Goal: Task Accomplishment & Management: Manage account settings

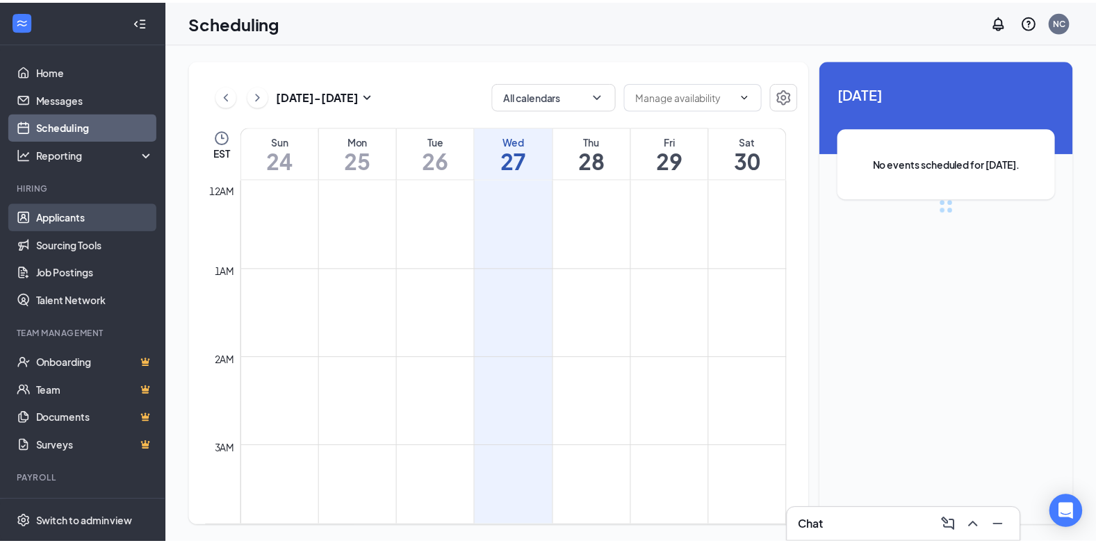
scroll to position [683, 0]
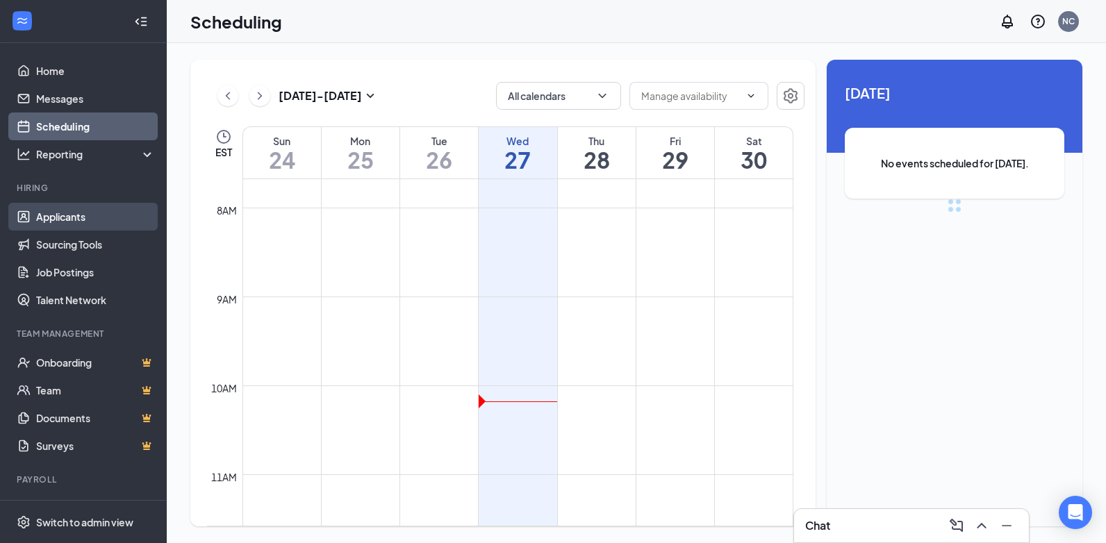
click at [142, 208] on link "Applicants" at bounding box center [95, 217] width 119 height 28
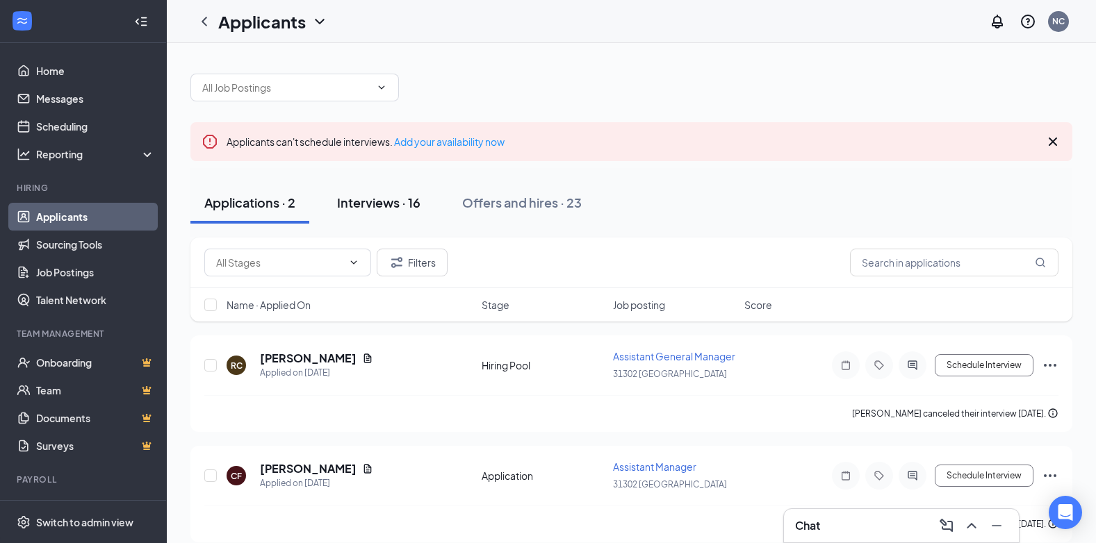
click at [345, 190] on button "Interviews · 16" at bounding box center [378, 203] width 111 height 42
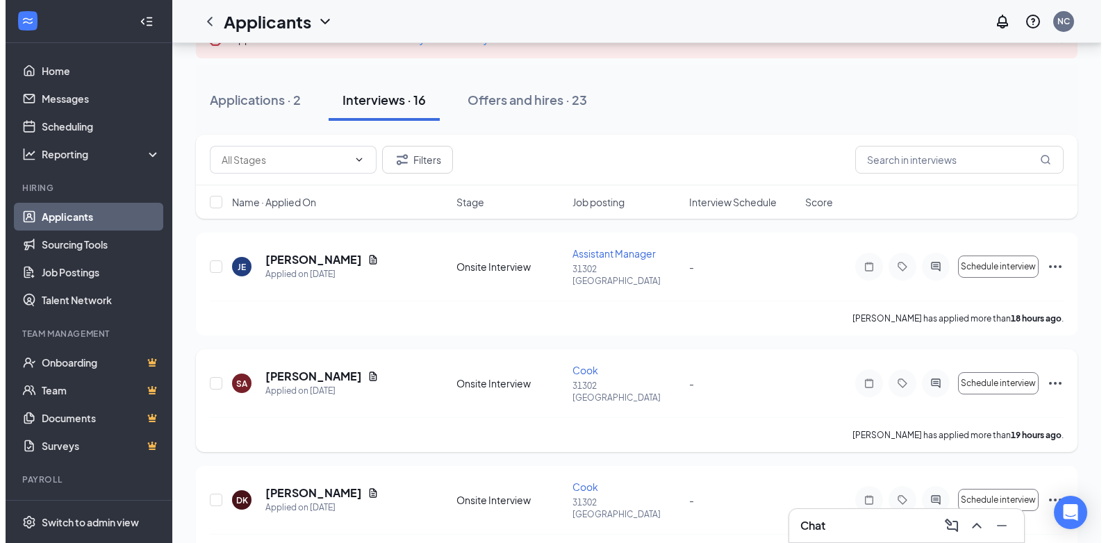
scroll to position [69, 0]
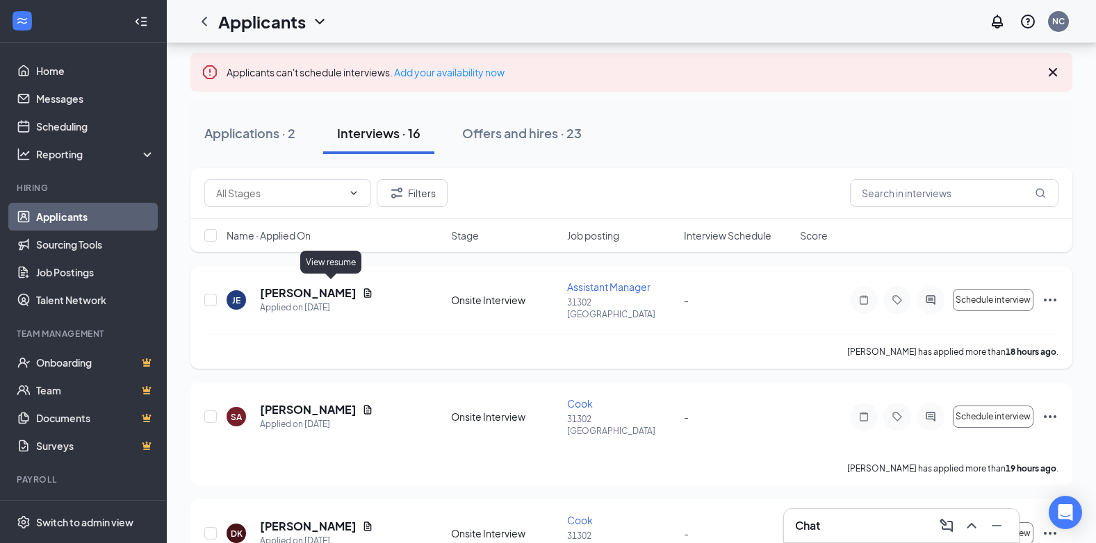
click at [362, 288] on icon "Document" at bounding box center [367, 293] width 11 height 11
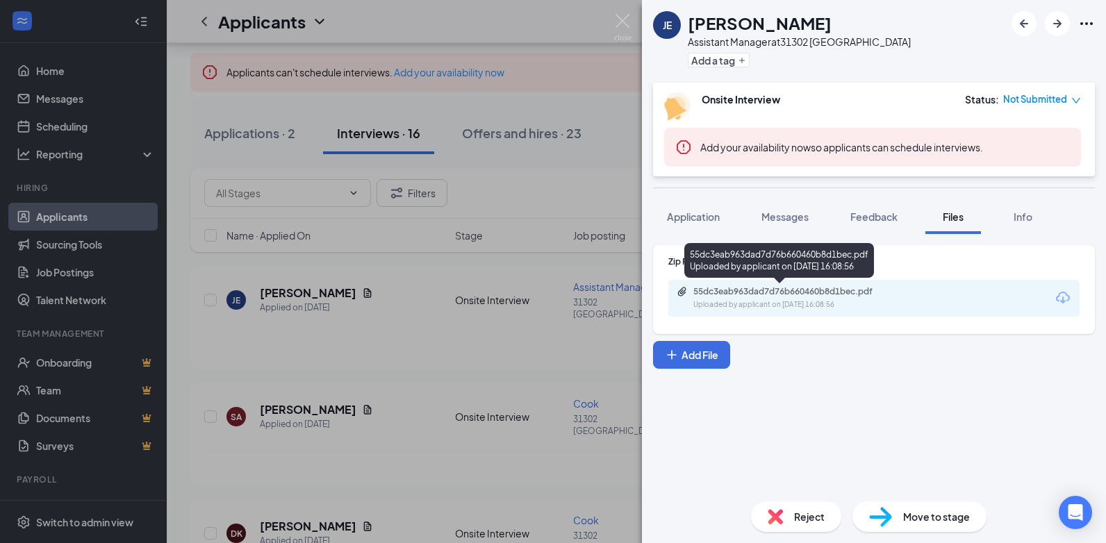
click at [696, 297] on div "55dc3eab963dad7d76b660460b8d1bec.pdf Uploaded by applicant on [DATE] 16:08:56" at bounding box center [789, 298] width 225 height 24
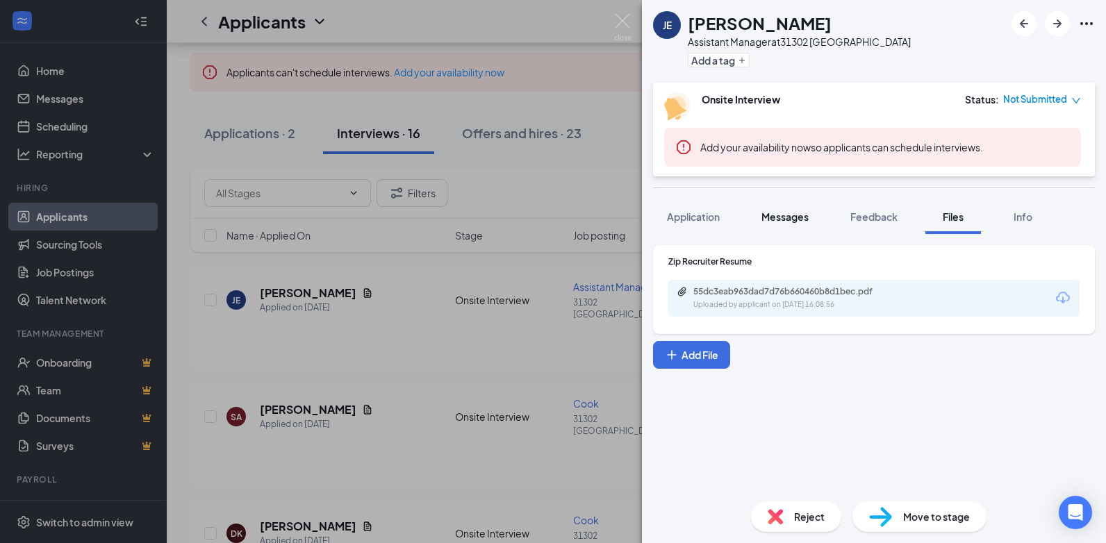
click at [780, 216] on span "Messages" at bounding box center [785, 217] width 47 height 13
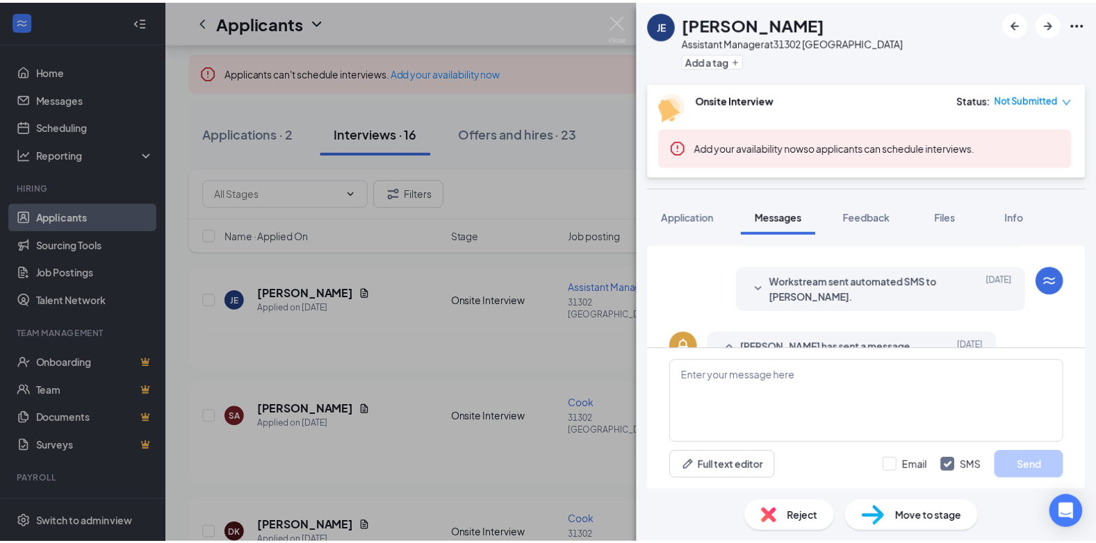
scroll to position [249, 0]
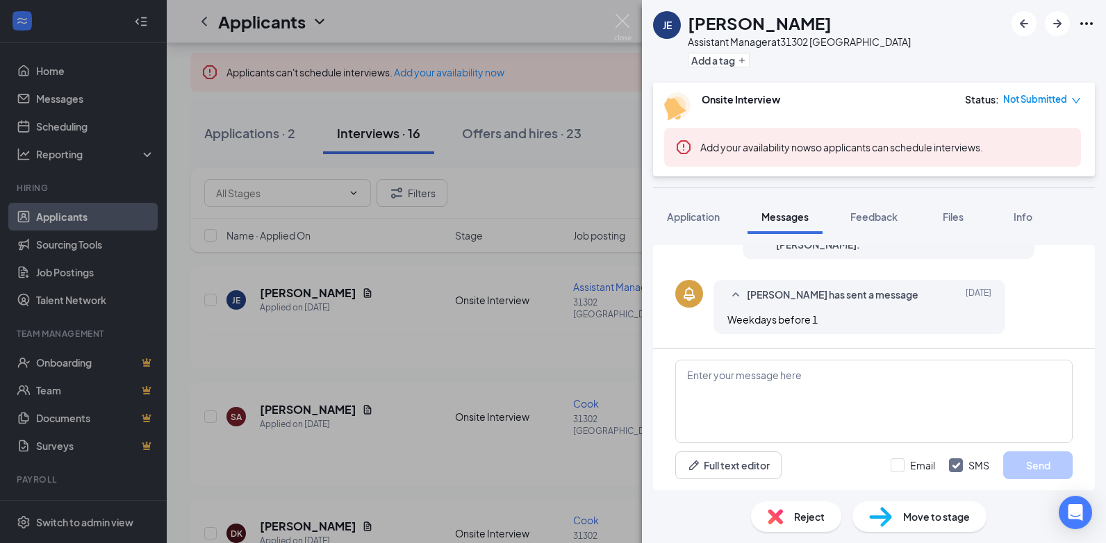
drag, startPoint x: 621, startPoint y: 326, endPoint x: 617, endPoint y: 356, distance: 30.2
click at [620, 330] on div "[PERSON_NAME] Assistant Manager at [GEOGRAPHIC_DATA] Add a tag Onsite Interview…" at bounding box center [553, 271] width 1106 height 543
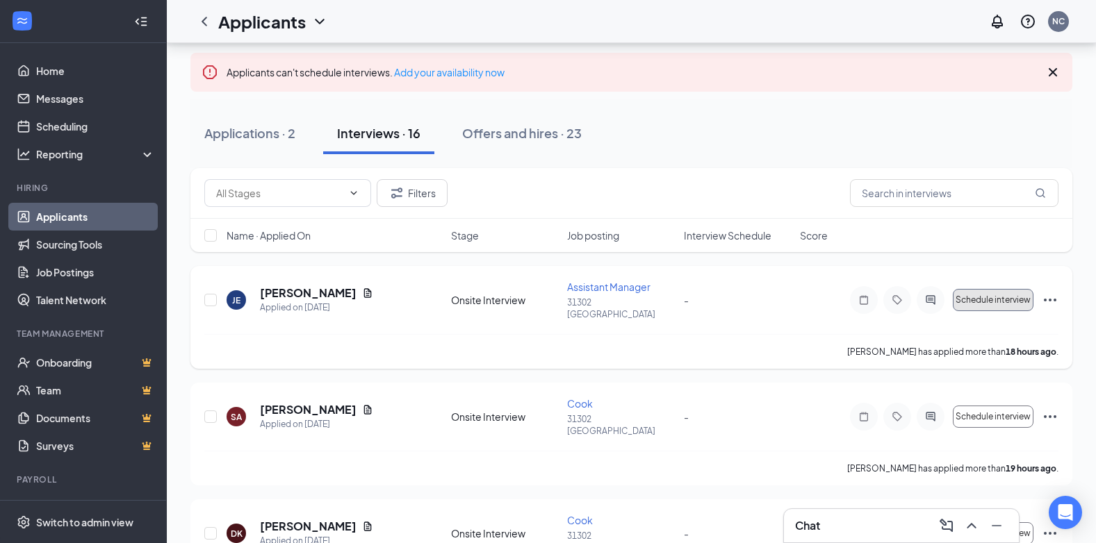
click at [983, 298] on span "Schedule interview" at bounding box center [992, 300] width 75 height 10
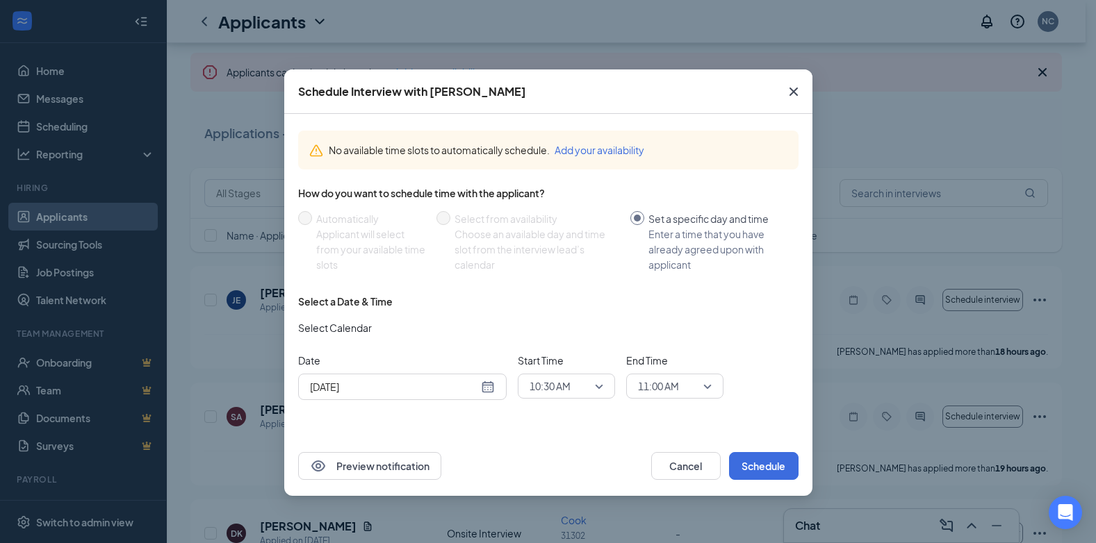
click at [490, 389] on div "[DATE]" at bounding box center [402, 386] width 185 height 15
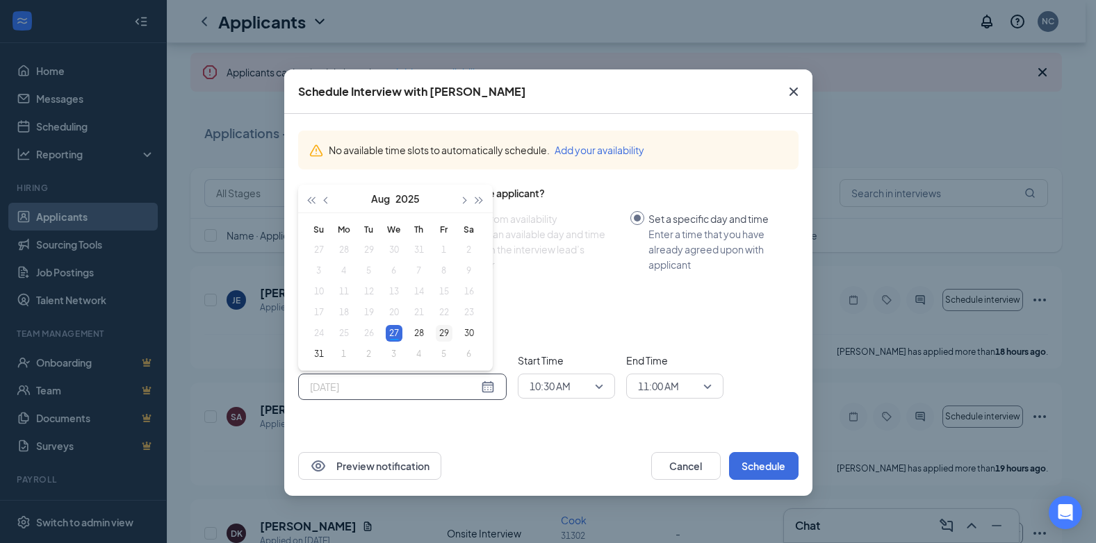
type input "[DATE]"
click at [441, 332] on div "29" at bounding box center [444, 333] width 17 height 17
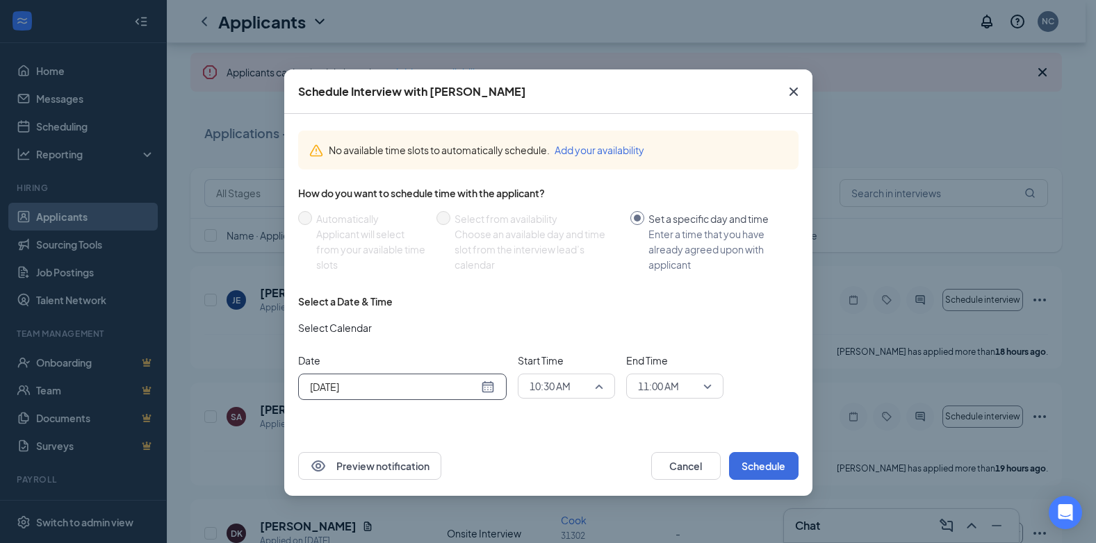
click at [570, 395] on span "10:30 AM" at bounding box center [549, 386] width 41 height 21
click at [550, 221] on span "04:00 PM" at bounding box center [549, 218] width 41 height 15
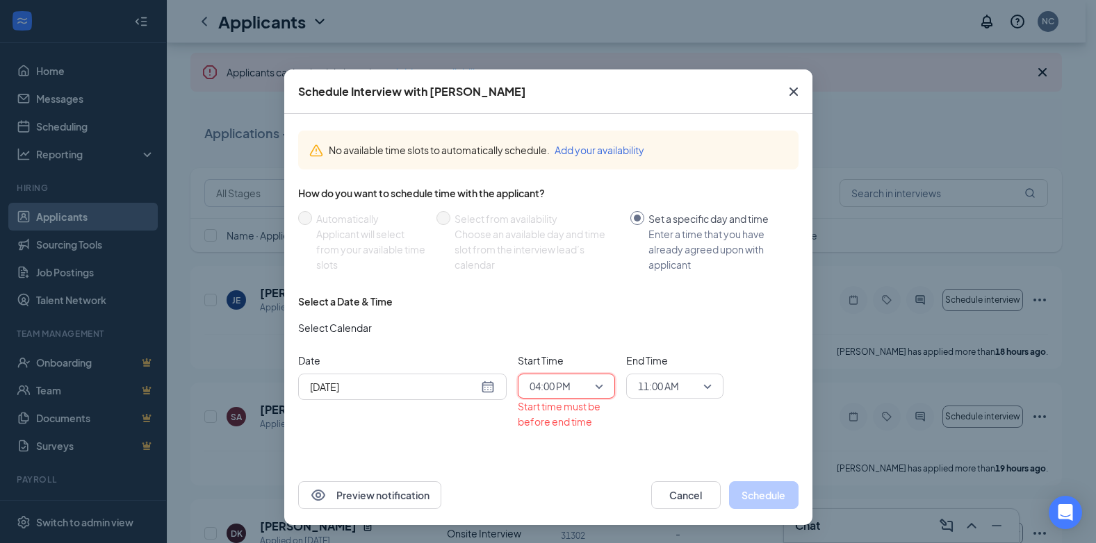
click at [650, 377] on span "11:00 AM" at bounding box center [658, 386] width 41 height 21
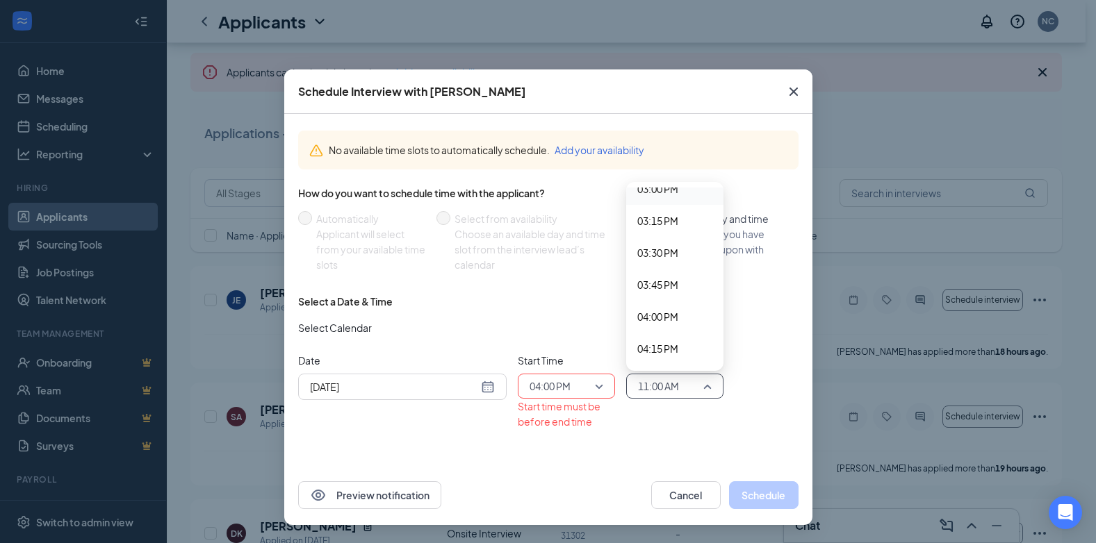
scroll to position [1957, 0]
click at [670, 325] on span "04:15 PM" at bounding box center [657, 325] width 41 height 15
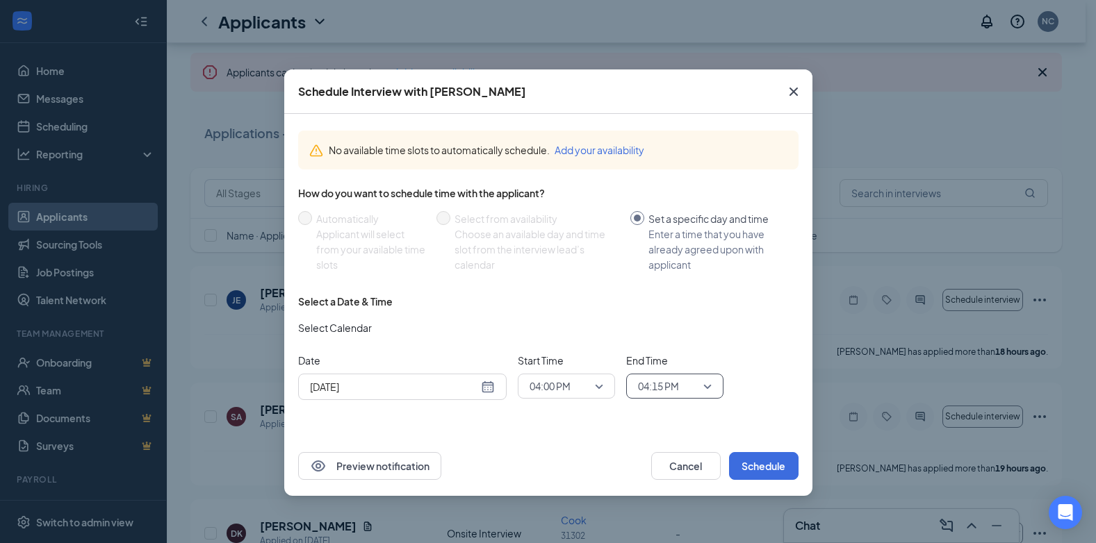
click at [589, 383] on span "04:00 PM" at bounding box center [559, 386] width 61 height 21
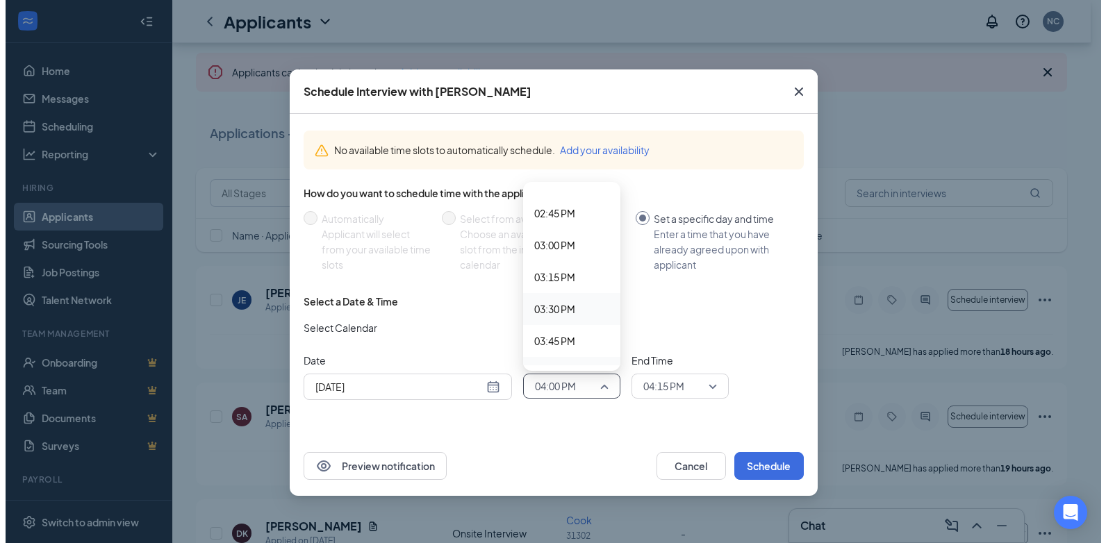
scroll to position [1754, 0]
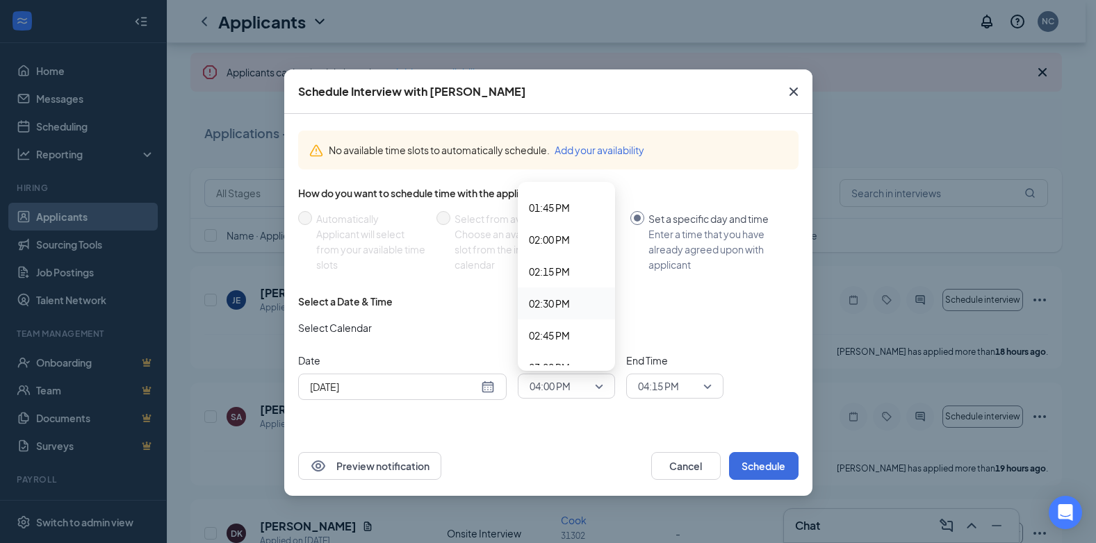
click at [758, 350] on div "Select a Date & Time Select Calendar Date [DATE] [DATE] Su Mo Tu We Th Fr Sa 27…" at bounding box center [548, 353] width 500 height 117
click at [741, 468] on button "Schedule" at bounding box center [763, 466] width 69 height 28
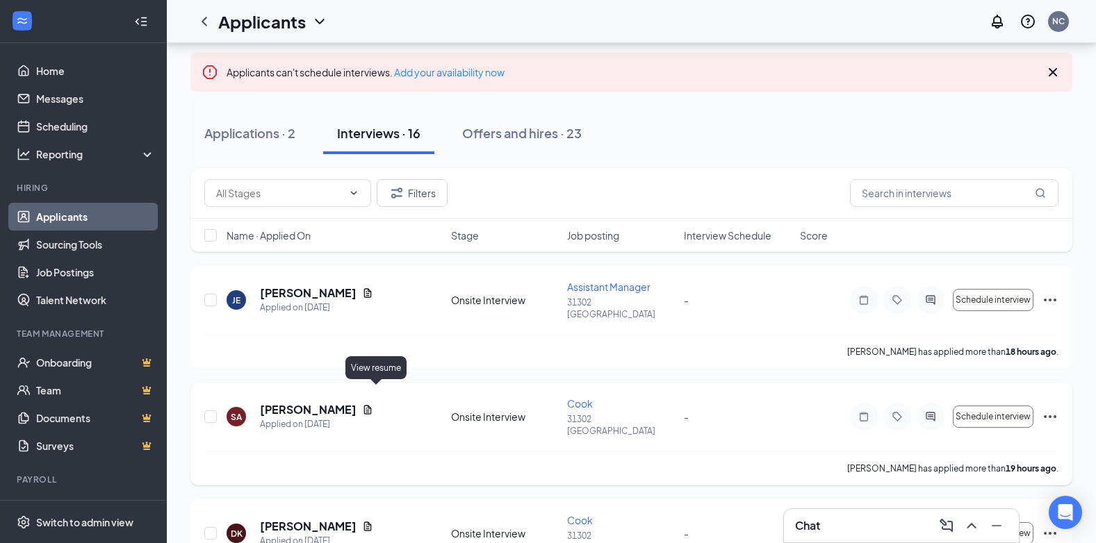
click at [373, 404] on icon "Document" at bounding box center [367, 409] width 11 height 11
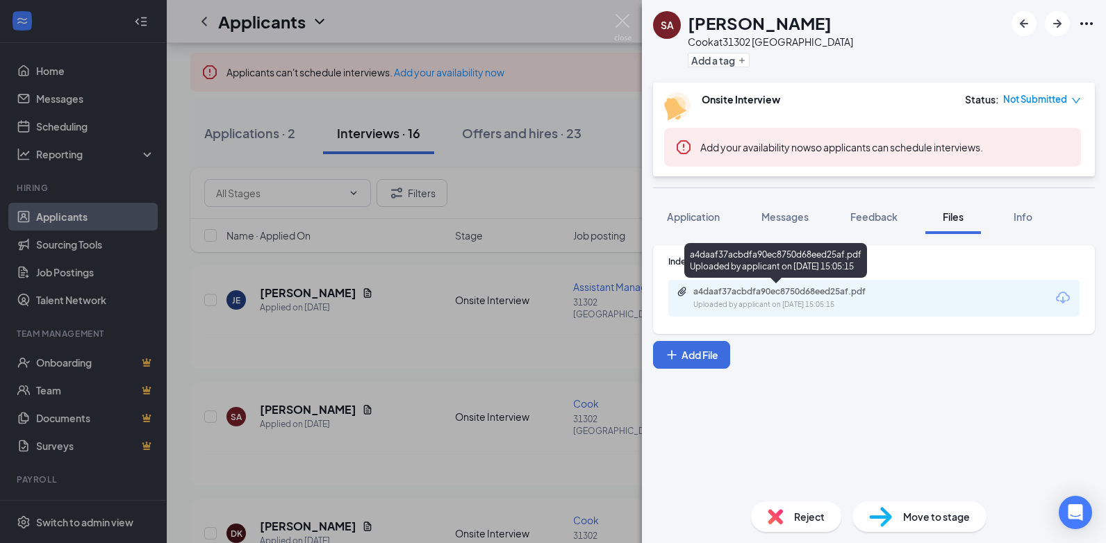
click at [730, 288] on div "a4daaf37acbdfa90ec8750d68eed25af.pdf" at bounding box center [790, 291] width 195 height 11
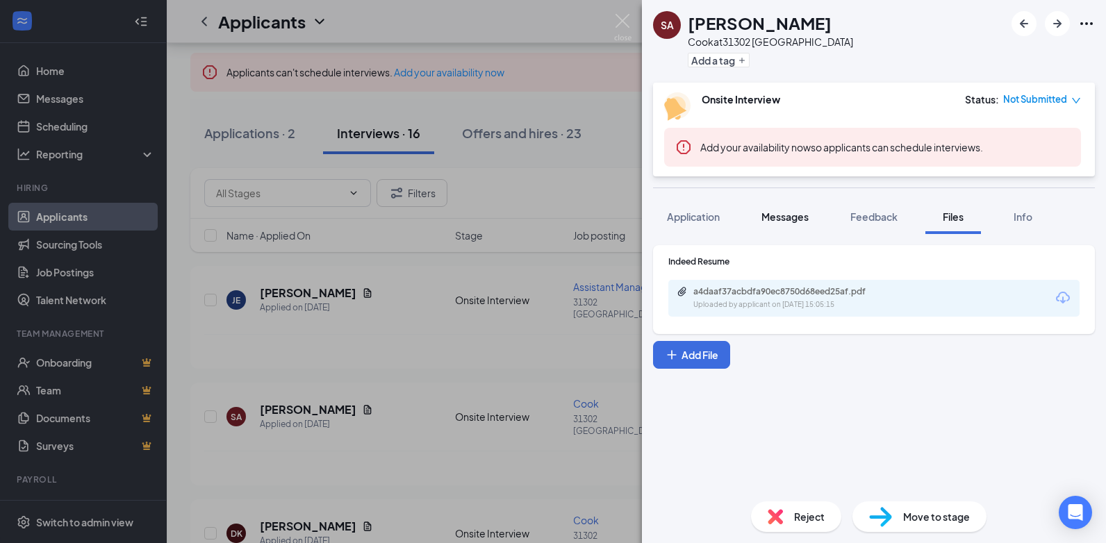
click at [769, 213] on span "Messages" at bounding box center [785, 217] width 47 height 13
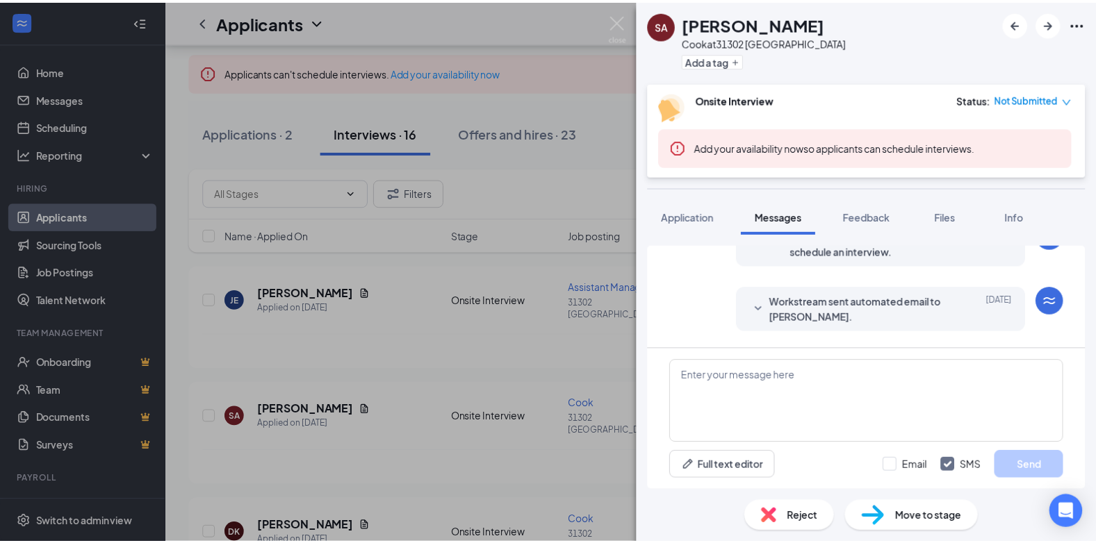
scroll to position [359, 0]
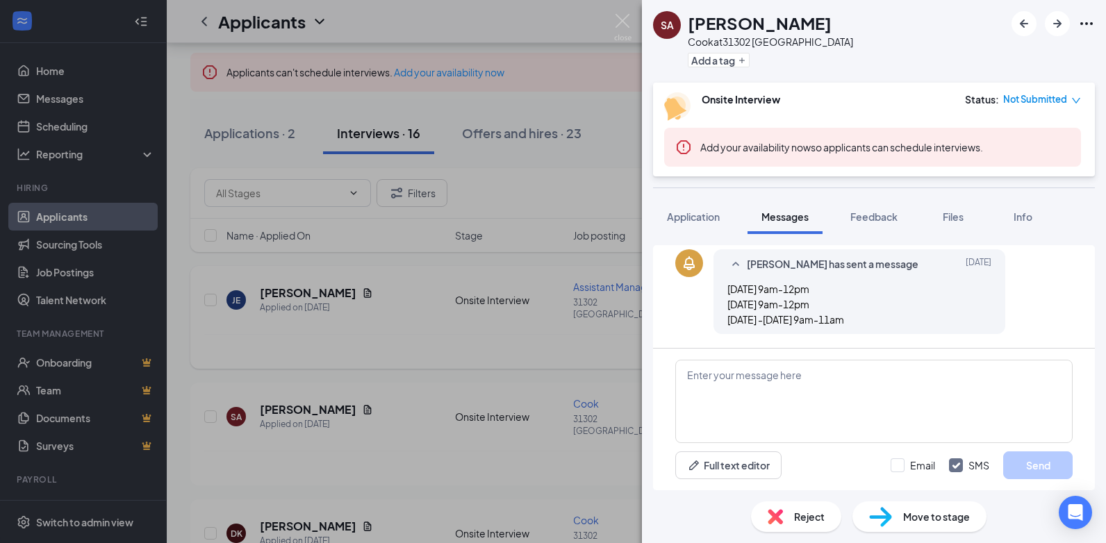
drag, startPoint x: 543, startPoint y: 295, endPoint x: 548, endPoint y: 305, distance: 10.6
click at [540, 299] on div "SA [PERSON_NAME] Cook at [GEOGRAPHIC_DATA] Add a tag Onsite Interview Status : …" at bounding box center [553, 271] width 1106 height 543
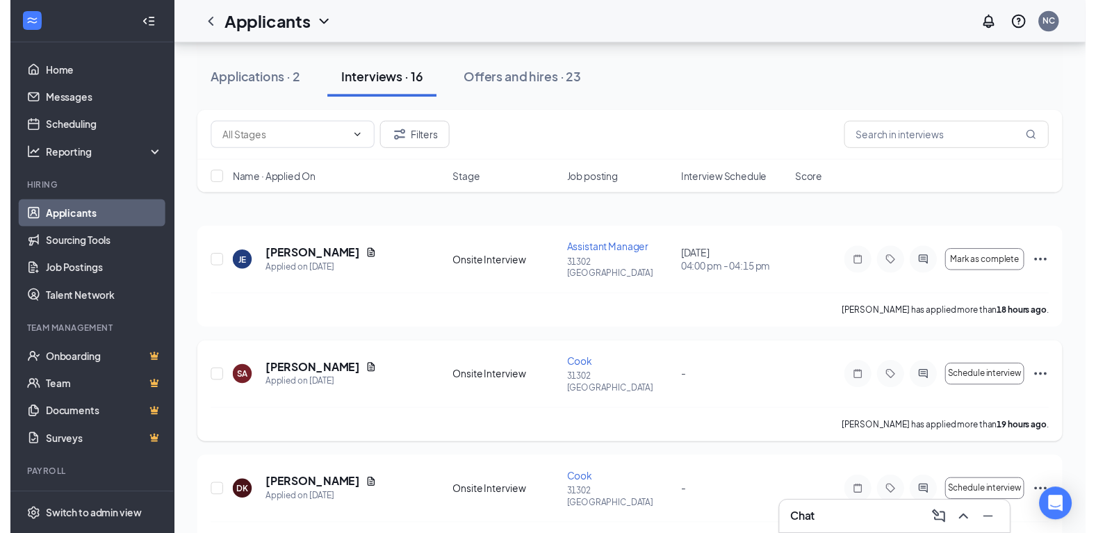
scroll to position [139, 0]
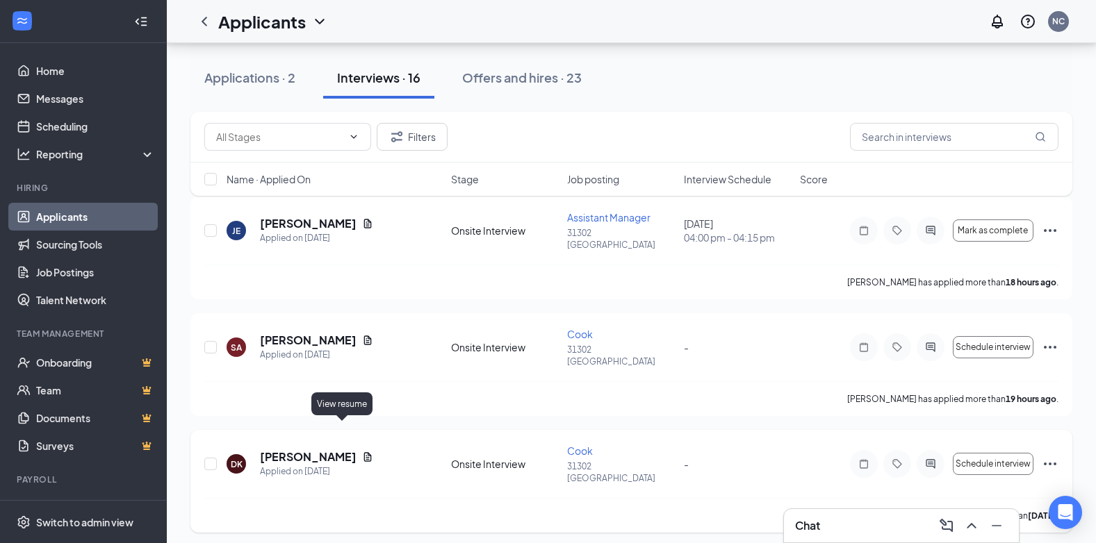
click at [362, 452] on icon "Document" at bounding box center [367, 457] width 11 height 11
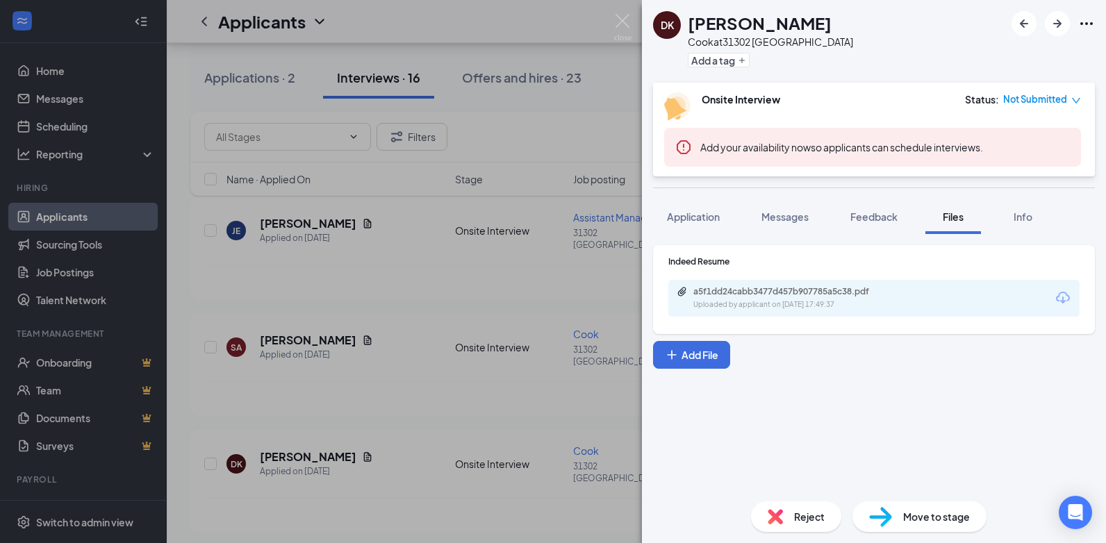
click at [721, 258] on div "Indeed Resume" at bounding box center [873, 262] width 411 height 12
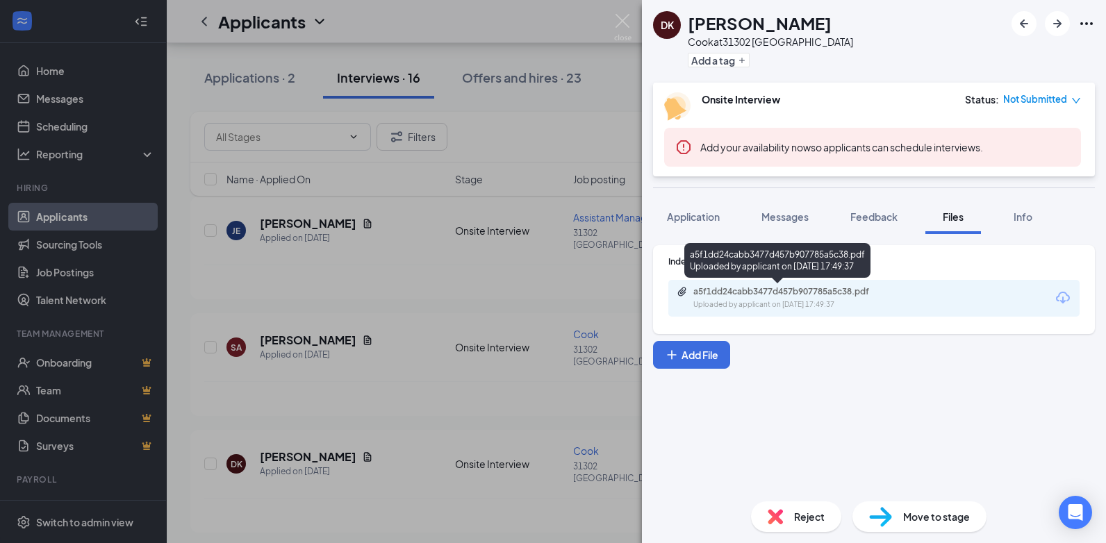
click at [716, 295] on div "a5f1dd24cabb3477d457b907785a5c38.pdf" at bounding box center [790, 291] width 195 height 11
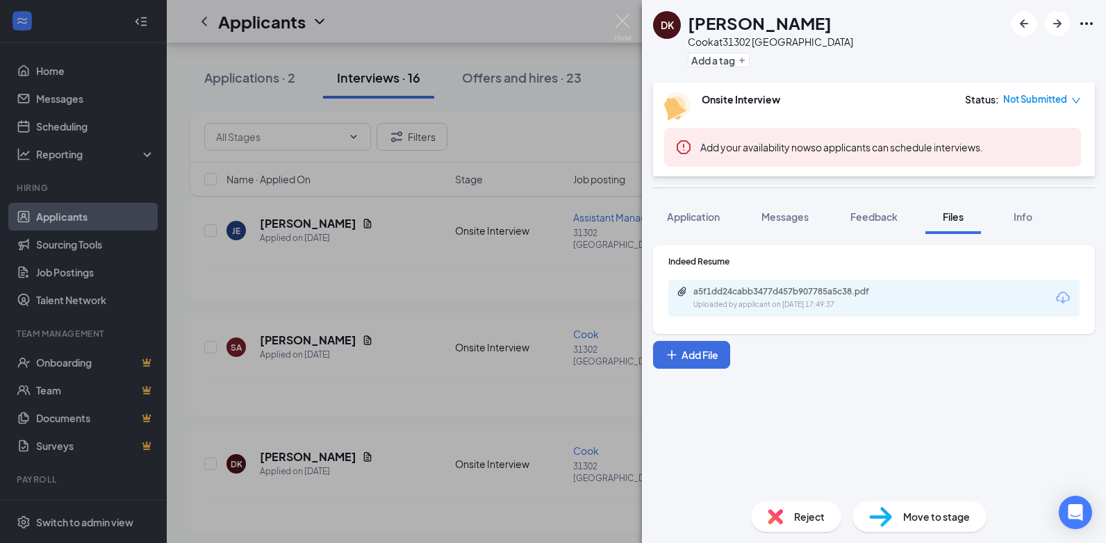
click at [539, 281] on div "[PERSON_NAME]'[PERSON_NAME] at [GEOGRAPHIC_DATA] Add a tag Onsite Interview Sta…" at bounding box center [553, 271] width 1106 height 543
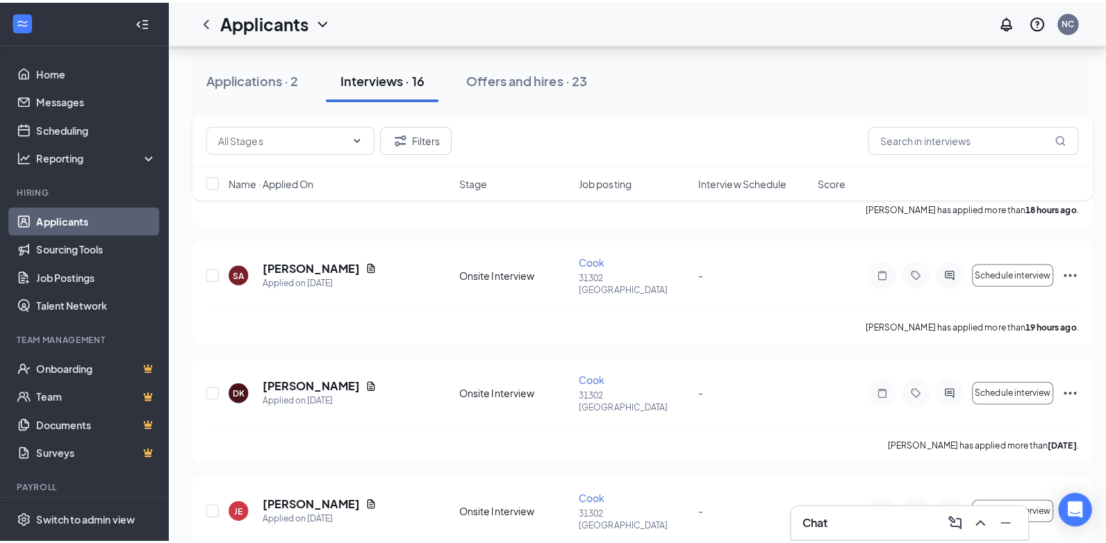
scroll to position [347, 0]
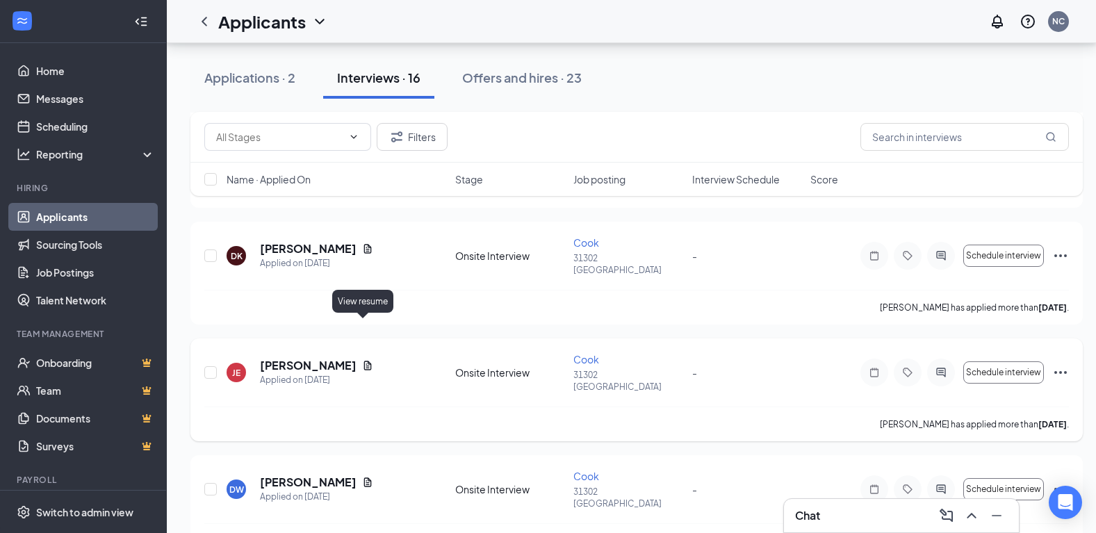
click at [364, 361] on icon "Document" at bounding box center [368, 365] width 8 height 9
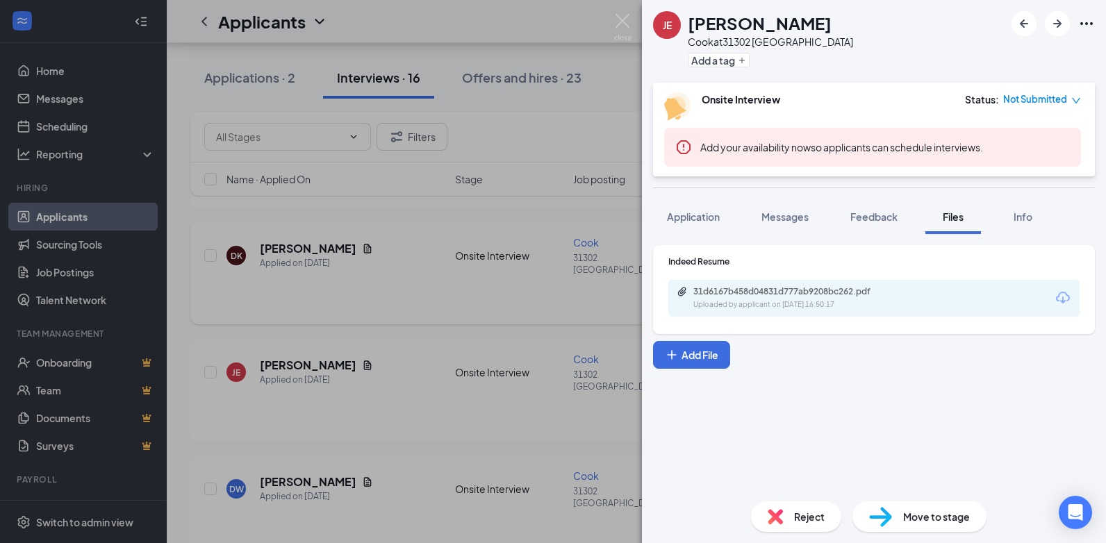
drag, startPoint x: 444, startPoint y: 337, endPoint x: 347, endPoint y: 261, distance: 123.3
click at [438, 337] on div "[PERSON_NAME] [PERSON_NAME] Cook at [GEOGRAPHIC_DATA] Add a tag Onsite Intervie…" at bounding box center [553, 271] width 1106 height 543
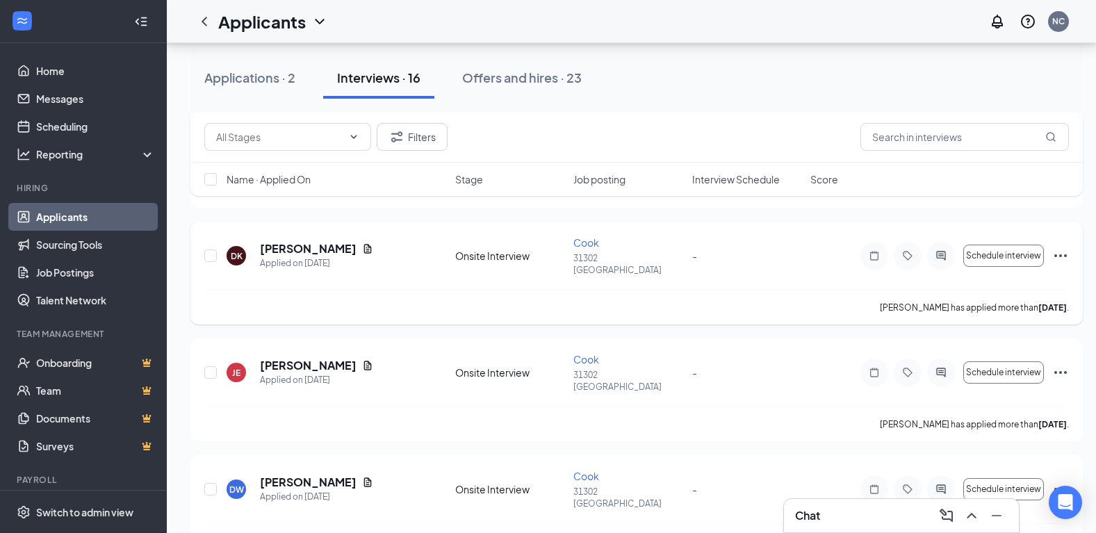
drag, startPoint x: 334, startPoint y: 223, endPoint x: 339, endPoint y: 215, distance: 9.1
click at [335, 241] on div "[PERSON_NAME]" at bounding box center [316, 248] width 113 height 15
click at [362, 243] on icon "Document" at bounding box center [367, 248] width 11 height 11
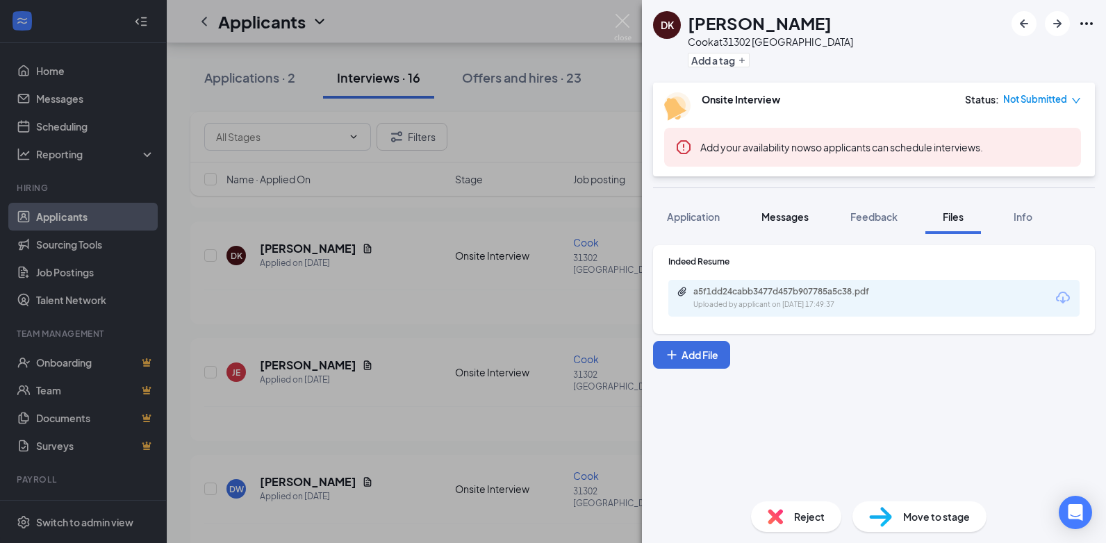
click at [764, 231] on button "Messages" at bounding box center [785, 216] width 75 height 35
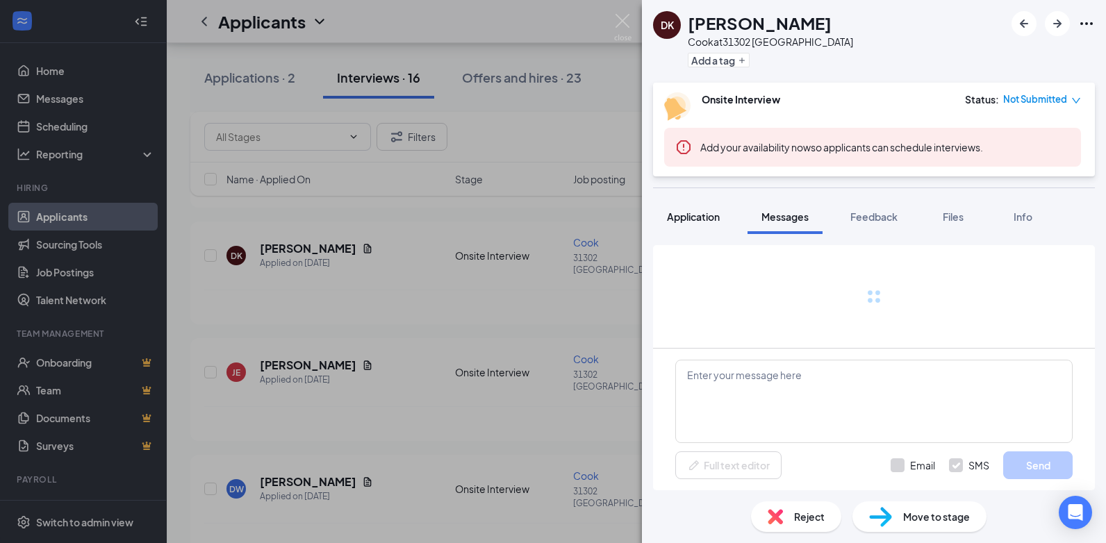
click at [691, 222] on span "Application" at bounding box center [693, 217] width 53 height 13
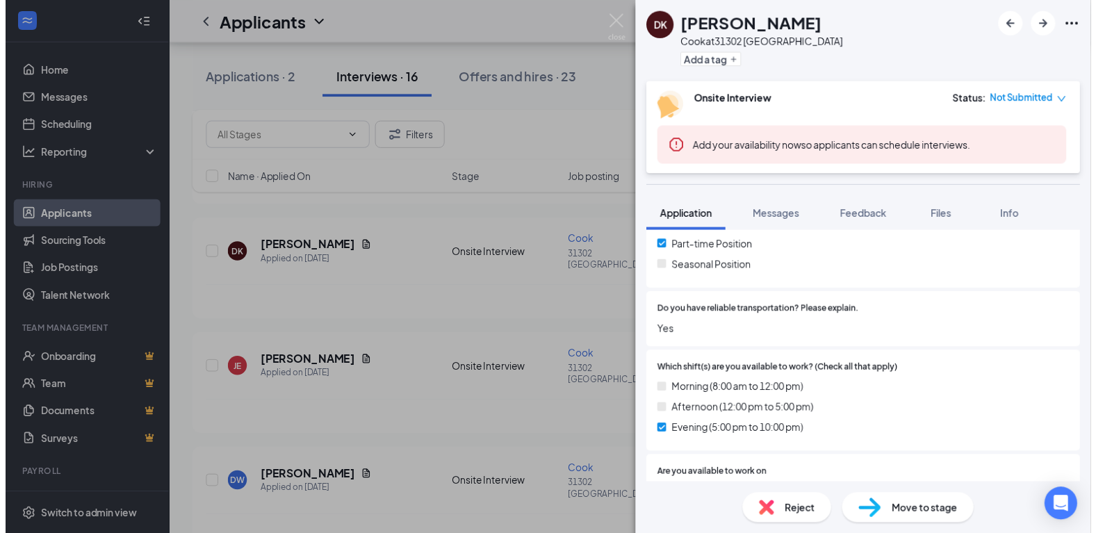
scroll to position [486, 0]
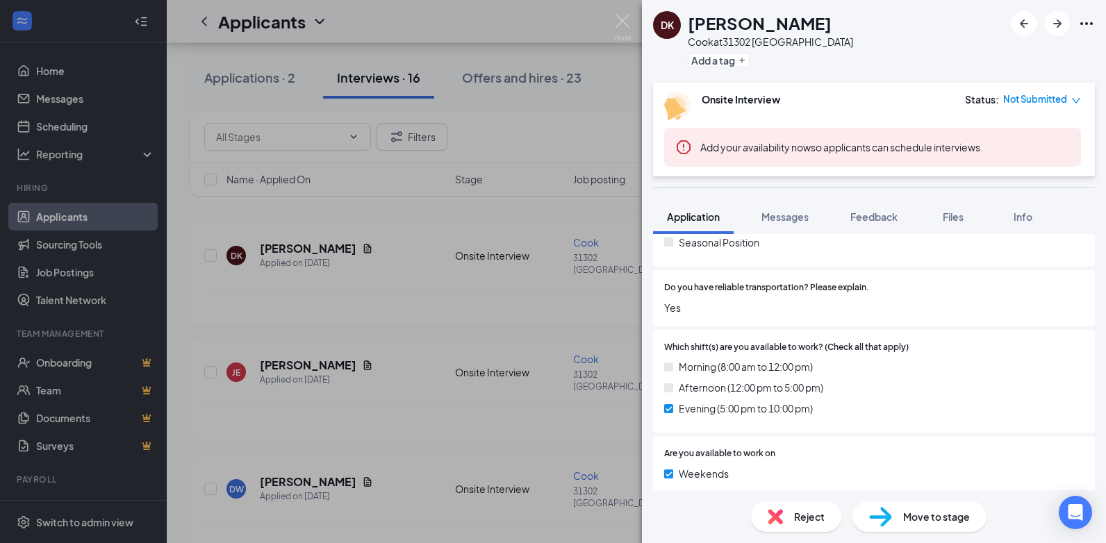
click at [459, 392] on div "[PERSON_NAME]'[PERSON_NAME] at [GEOGRAPHIC_DATA] Add a tag Onsite Interview Sta…" at bounding box center [553, 271] width 1106 height 543
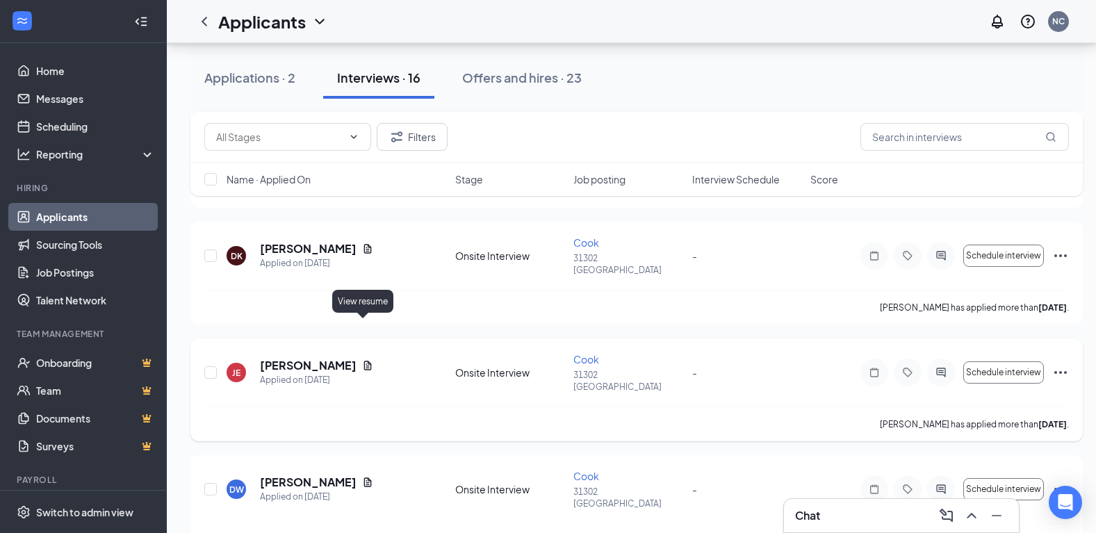
click at [365, 361] on icon "Document" at bounding box center [368, 365] width 8 height 9
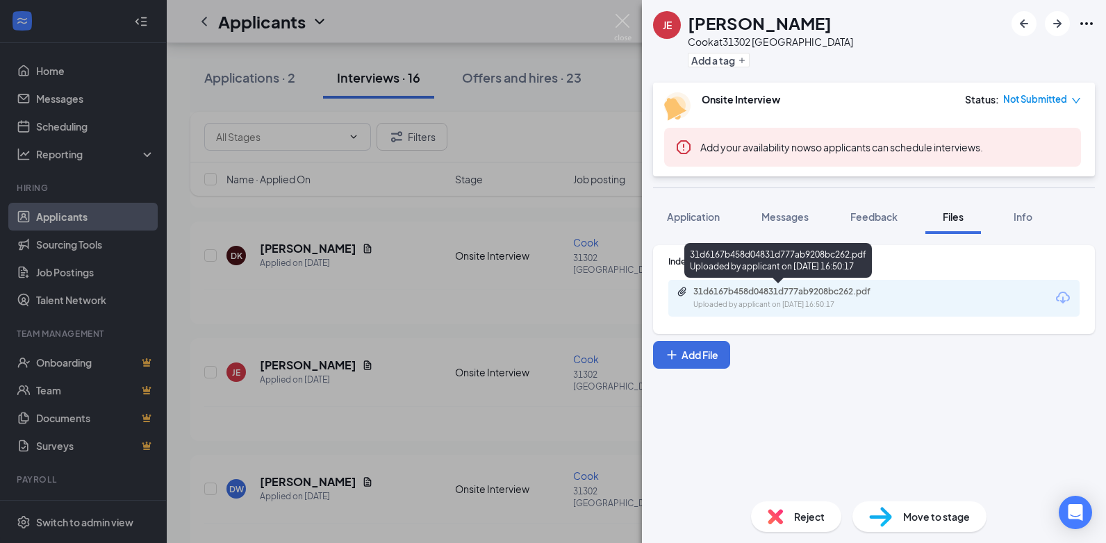
click at [741, 299] on div "Uploaded by applicant on [DATE] 16:50:17" at bounding box center [797, 304] width 208 height 11
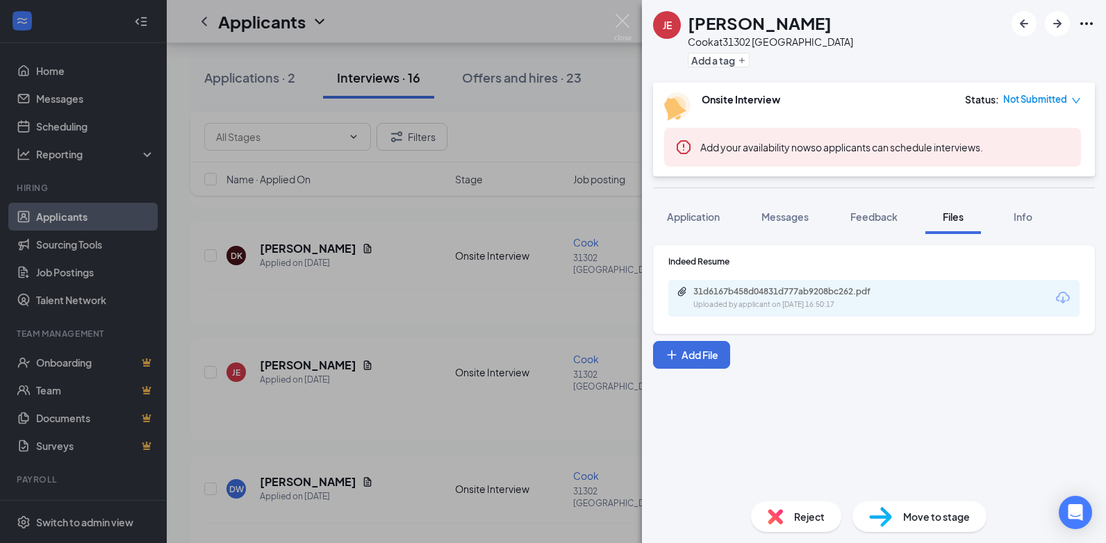
click at [600, 294] on div "[PERSON_NAME] [PERSON_NAME] Cook at [GEOGRAPHIC_DATA] Add a tag Onsite Intervie…" at bounding box center [553, 271] width 1106 height 543
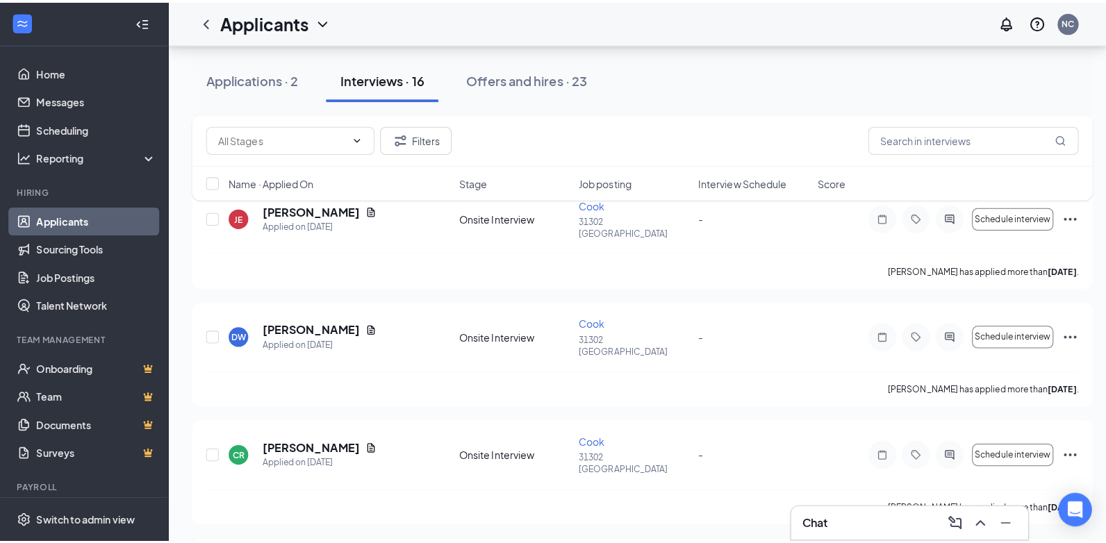
scroll to position [417, 0]
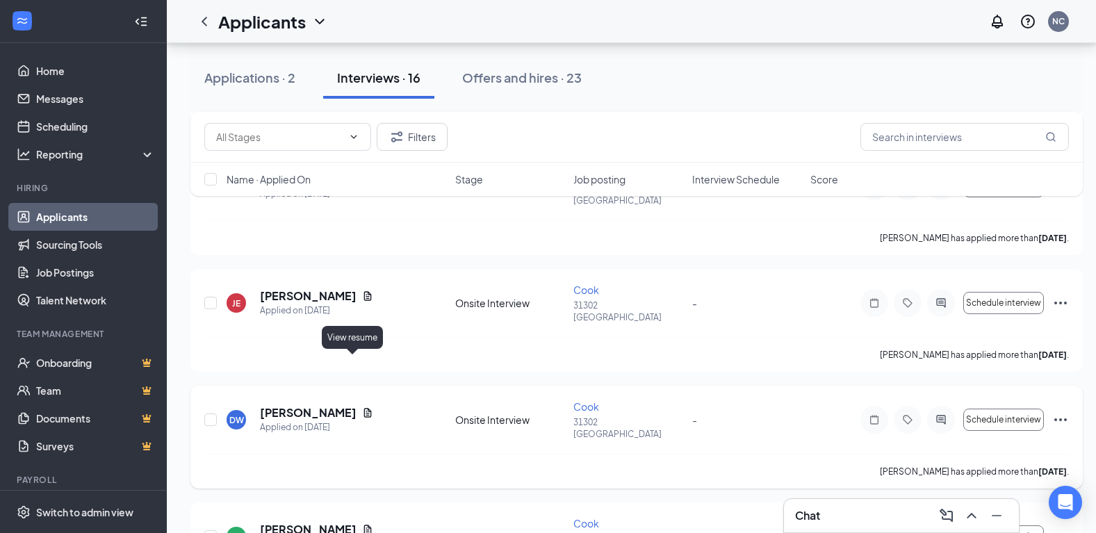
click at [364, 408] on icon "Document" at bounding box center [368, 412] width 8 height 9
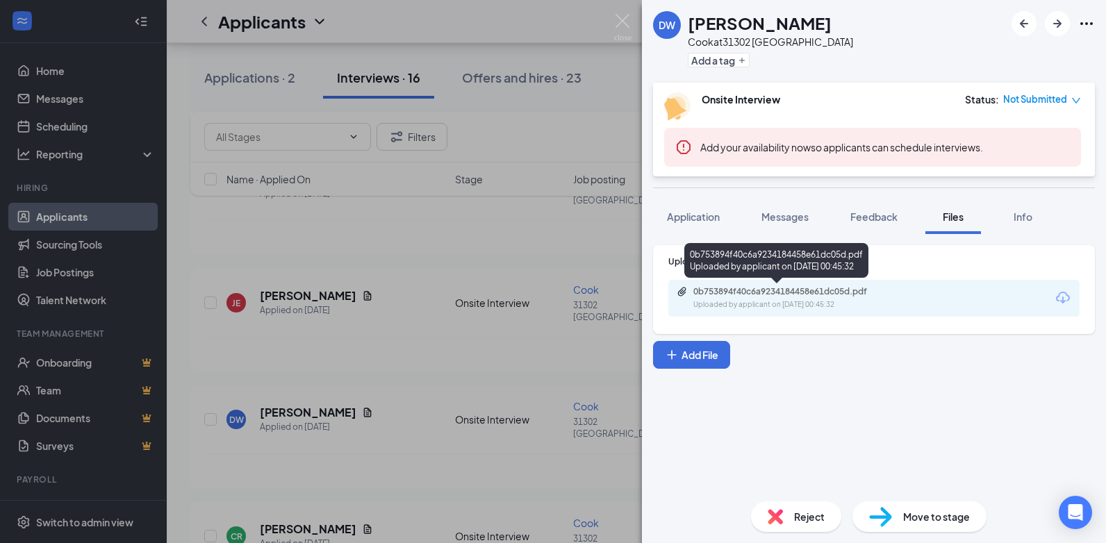
click at [712, 299] on div "0b753894f40c6a9234184458e61dc05d.pdf Uploaded by applicant on [DATE] 00:45:32" at bounding box center [789, 298] width 225 height 24
